Goal: Task Accomplishment & Management: Use online tool/utility

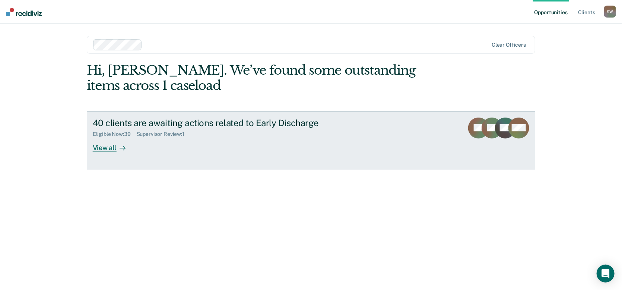
click at [107, 148] on div "View all" at bounding box center [114, 144] width 42 height 15
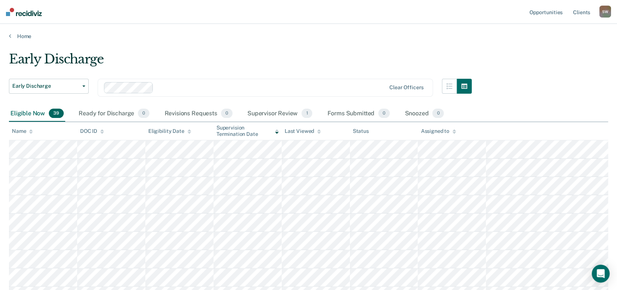
click at [22, 113] on div "Eligible Now 39" at bounding box center [37, 113] width 56 height 16
click at [23, 112] on div "Eligible Now 39" at bounding box center [37, 113] width 56 height 16
click at [33, 112] on div "Eligible Now 39" at bounding box center [37, 113] width 56 height 16
click at [31, 130] on icon at bounding box center [31, 131] width 4 height 5
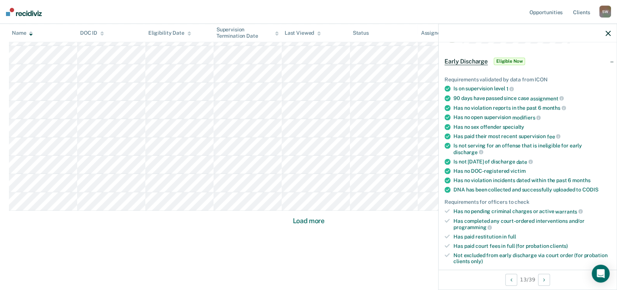
scroll to position [37, 0]
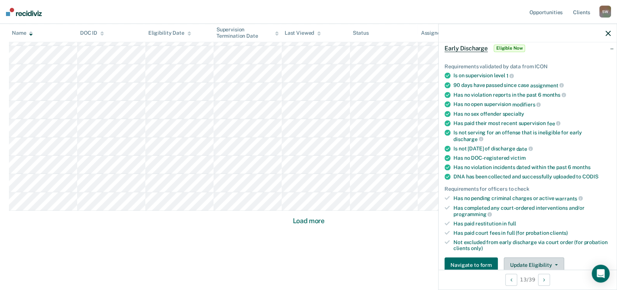
click at [517, 260] on button "Update Eligibility" at bounding box center [534, 264] width 60 height 15
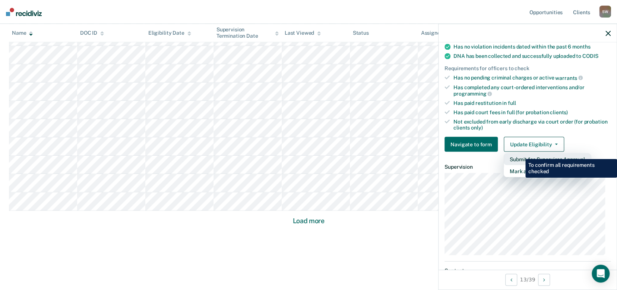
click at [520, 153] on button "Submit for Supervisor Approval" at bounding box center [547, 159] width 87 height 12
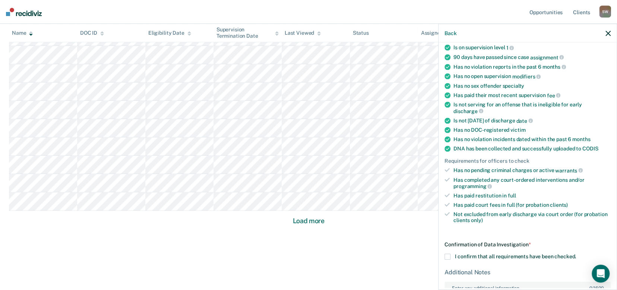
scroll to position [129, 0]
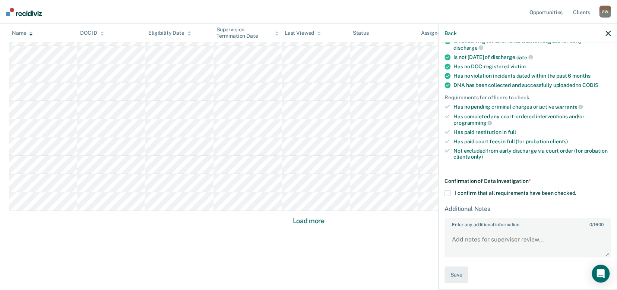
click at [449, 191] on span at bounding box center [448, 193] width 6 height 6
click at [576, 190] on input "I confirm that all requirements have been checked." at bounding box center [576, 190] width 0 height 0
click at [457, 268] on button "Save" at bounding box center [456, 274] width 23 height 17
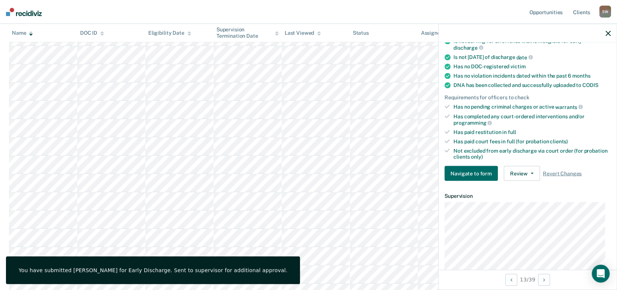
click at [609, 34] on icon "button" at bounding box center [608, 33] width 5 height 5
